Goal: Task Accomplishment & Management: Manage account settings

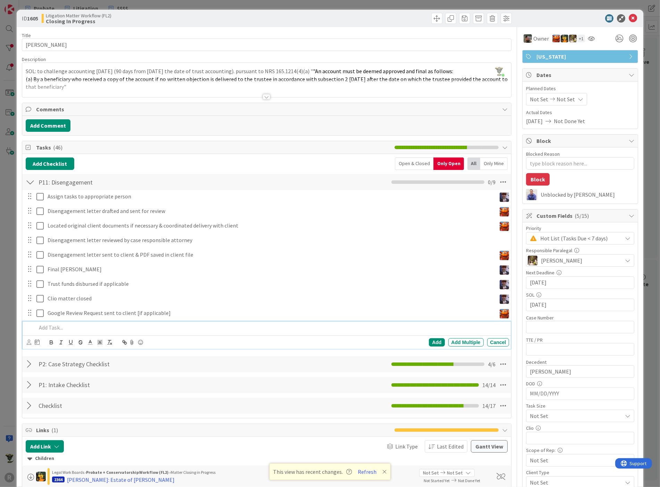
click at [144, 22] on div "Litigation Matter Workflow (FL2) Closing In Progress" at bounding box center [154, 18] width 224 height 11
click at [108, 313] on p "Google Review Request sent to client [if applicable]" at bounding box center [271, 313] width 446 height 8
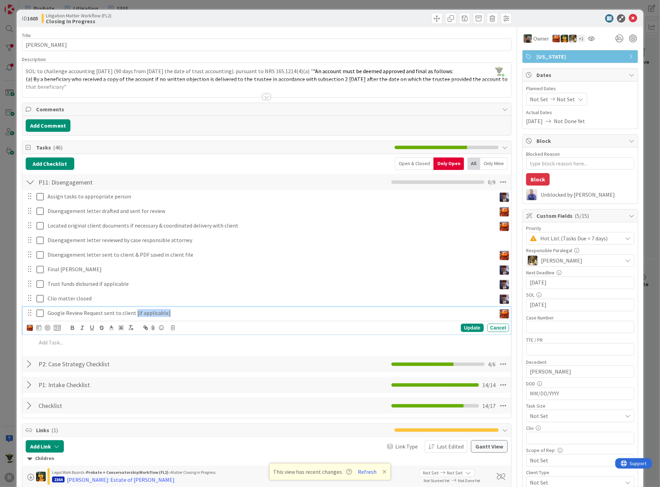
drag, startPoint x: 134, startPoint y: 310, endPoint x: 171, endPoint y: 309, distance: 37.5
click at [171, 309] on p "Google Review Request sent to client [if applicable]" at bounding box center [271, 313] width 446 height 8
click at [37, 325] on icon at bounding box center [38, 328] width 5 height 6
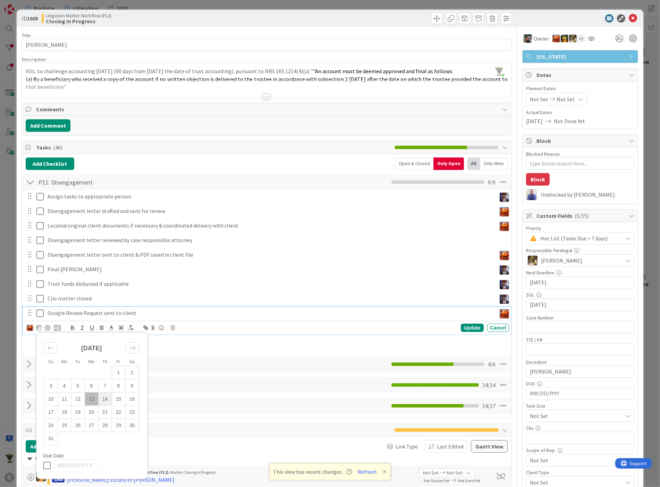
click at [98, 400] on td "14" at bounding box center [105, 399] width 14 height 13
type input "[DATE]"
click at [100, 399] on td "14" at bounding box center [105, 399] width 14 height 13
click at [466, 326] on div "Update" at bounding box center [472, 328] width 23 height 8
type textarea "x"
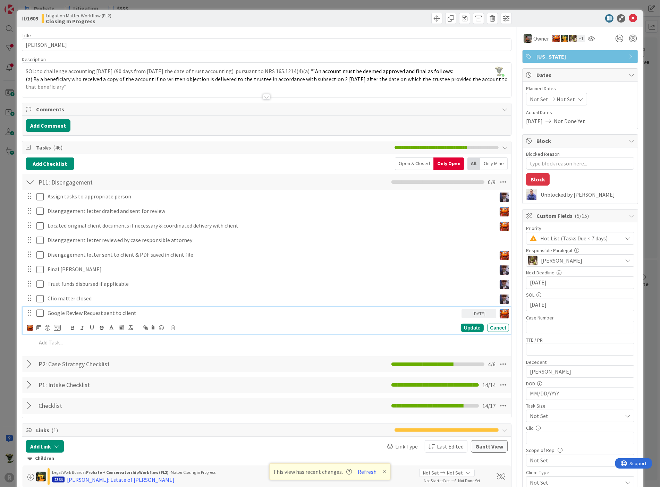
click at [389, 317] on div "Google Review Request sent to client" at bounding box center [253, 313] width 417 height 12
drag, startPoint x: 42, startPoint y: 326, endPoint x: 36, endPoint y: 326, distance: 5.2
click at [38, 326] on div "Su Mo Tu We Th Fr Sa [DATE] 1 2 3 4 5 6 7 8 9 10 11 12 13 14 15 16 17 18 19 20 …" at bounding box center [44, 328] width 34 height 8
click at [36, 326] on icon at bounding box center [38, 328] width 5 height 6
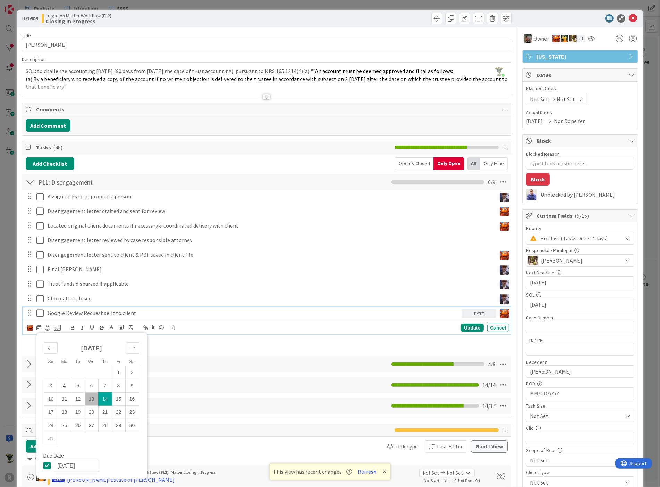
click at [91, 400] on td "13" at bounding box center [92, 399] width 14 height 13
type input "[DATE]"
type textarea "x"
click at [461, 326] on div "Update" at bounding box center [472, 328] width 23 height 8
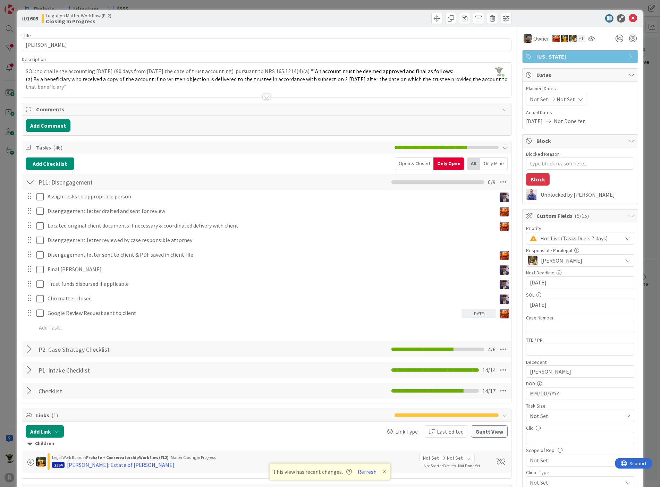
click at [146, 171] on div "Add Checklist Open & Closed Only Open All Only Mine P11: Disengagement Checklis…" at bounding box center [267, 279] width 483 height 242
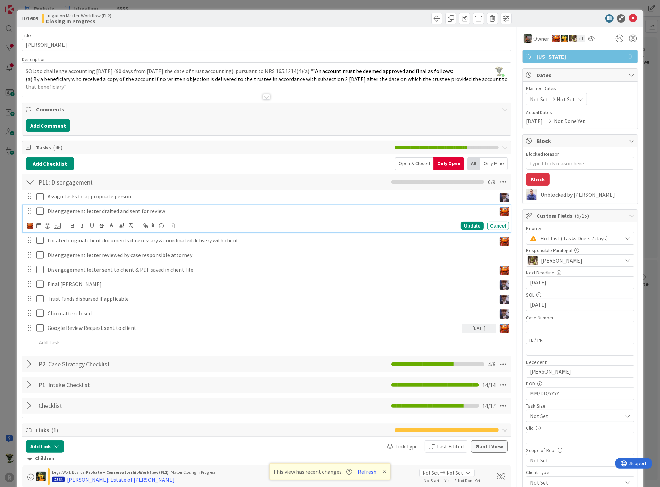
click at [99, 210] on p "Disengagement letter drafted and sent for review" at bounding box center [271, 211] width 446 height 8
click at [629, 18] on icon at bounding box center [633, 18] width 8 height 8
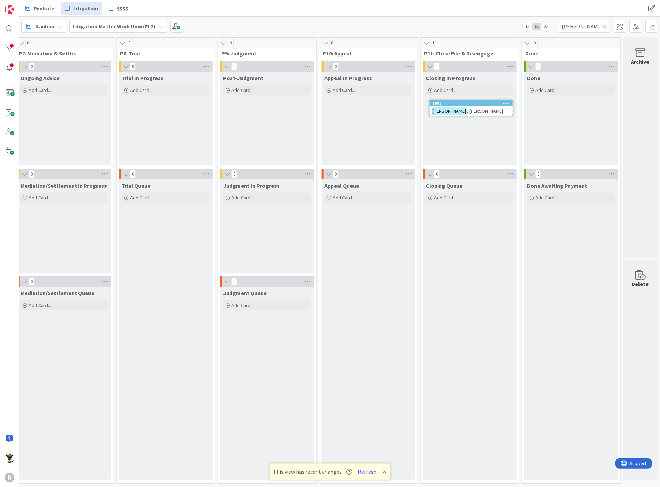
click at [605, 26] on icon at bounding box center [604, 26] width 5 height 6
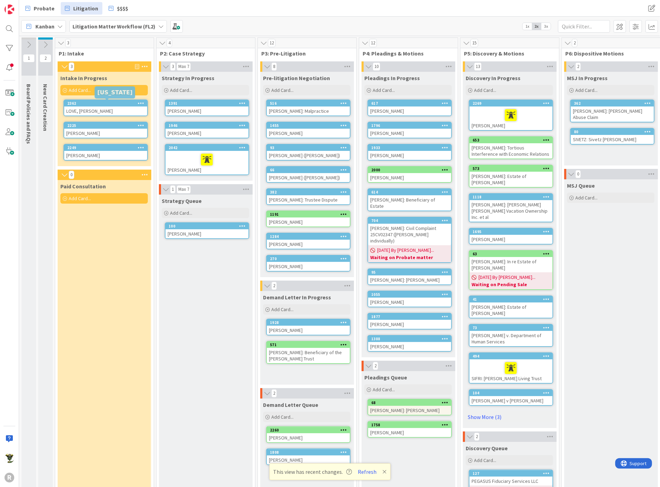
click at [113, 104] on div "2362" at bounding box center [107, 103] width 80 height 5
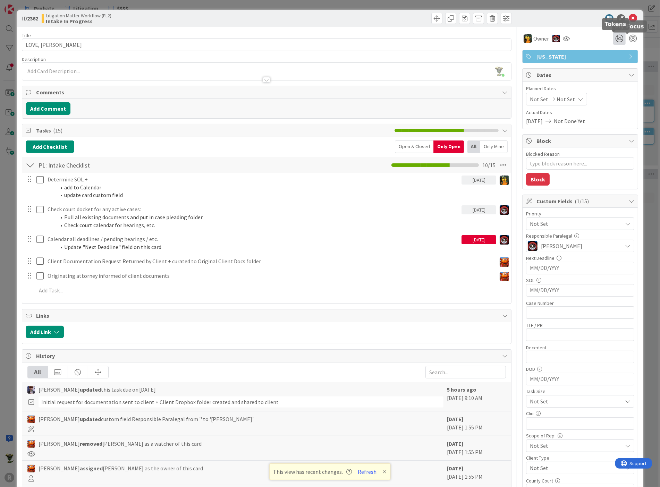
click at [618, 38] on icon at bounding box center [619, 38] width 12 height 12
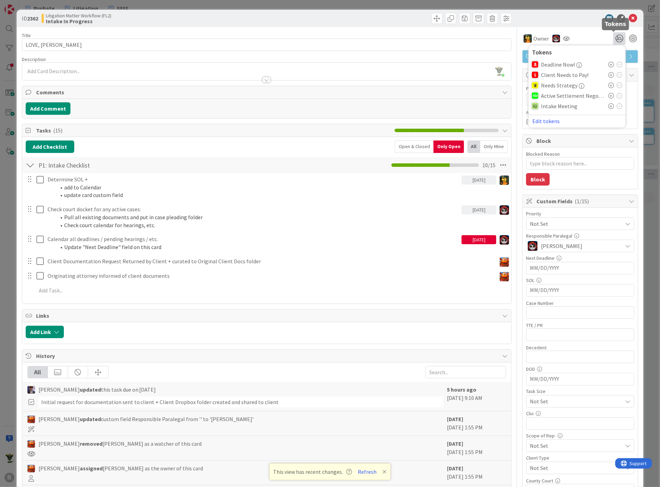
type textarea "x"
click at [609, 106] on icon at bounding box center [612, 106] width 6 height 6
click at [631, 17] on icon at bounding box center [633, 18] width 8 height 8
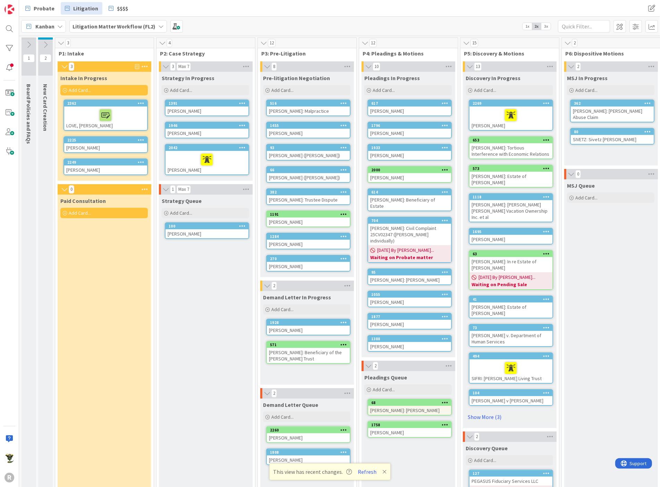
click at [143, 137] on icon at bounding box center [141, 139] width 7 height 5
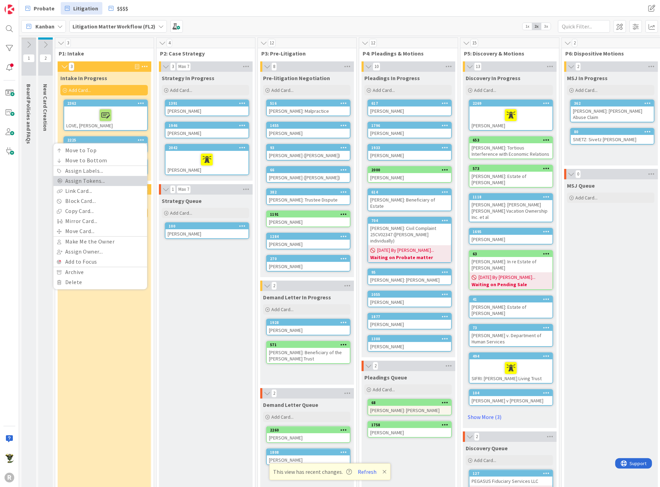
click at [90, 181] on link "Assign Tokens..." at bounding box center [100, 181] width 94 height 10
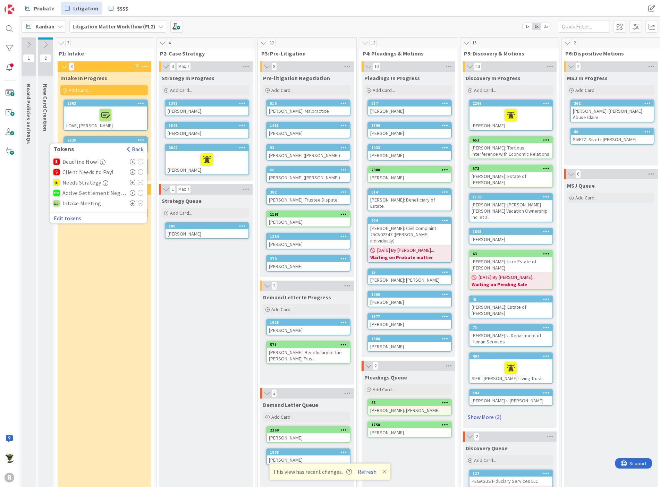
click at [91, 202] on span "Intake Meeting" at bounding box center [81, 203] width 39 height 6
click at [134, 202] on icon at bounding box center [133, 204] width 6 height 6
click at [133, 281] on div "Paid Consultation Add Card..." at bounding box center [104, 382] width 93 height 346
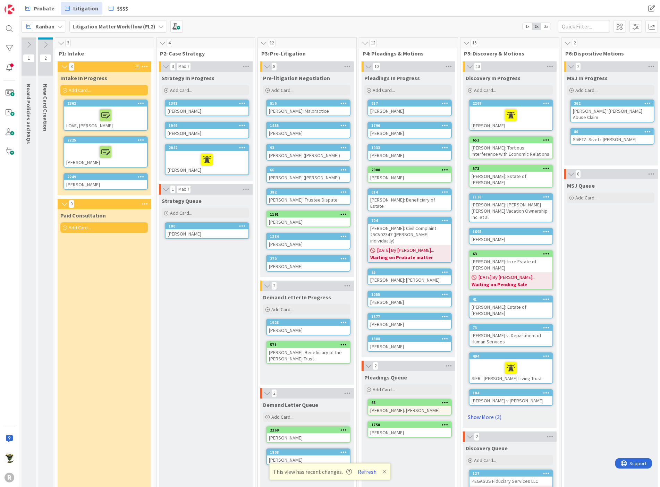
click at [143, 175] on icon at bounding box center [141, 176] width 7 height 5
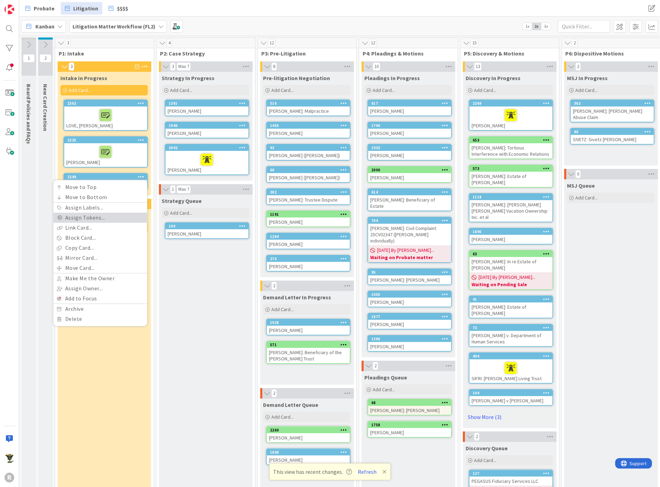
click at [113, 214] on link "Assign Tokens..." at bounding box center [100, 218] width 94 height 10
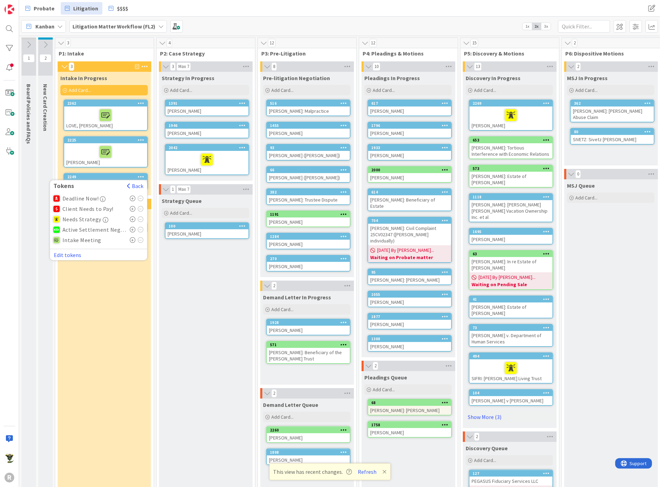
click at [134, 240] on icon at bounding box center [133, 240] width 6 height 6
drag, startPoint x: 91, startPoint y: 324, endPoint x: 98, endPoint y: 327, distance: 7.6
click at [90, 324] on div "Paid Consultation Add Card..." at bounding box center [104, 390] width 93 height 332
